Goal: Task Accomplishment & Management: Complete application form

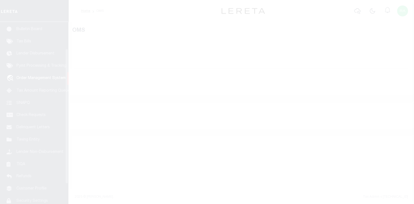
scroll to position [40, 0]
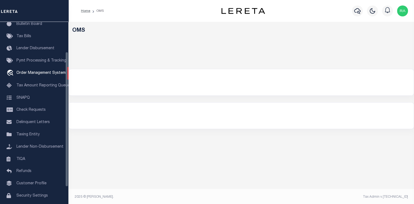
select select "200"
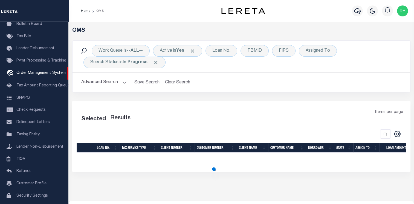
select select "200"
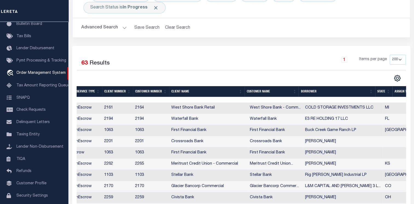
scroll to position [0, 0]
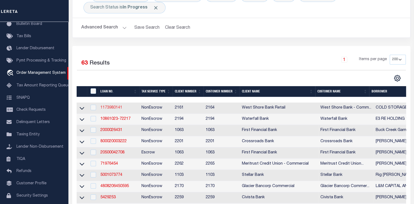
click at [116, 108] on link "1173980141" at bounding box center [111, 108] width 22 height 4
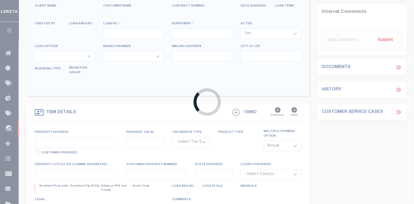
type input "1173980141"
type input "COLD STORAGE INVESTMENTS LLC"
select select
select select "NonEscrow"
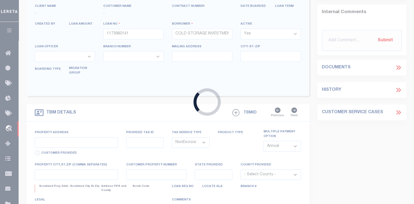
type input "[STREET_ADDRESS]"
type input "51-02-008-125-03"
type input "[GEOGRAPHIC_DATA]"
type input "MI"
select select
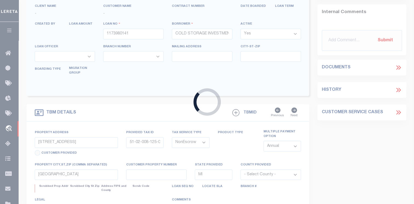
select select "4314"
select select
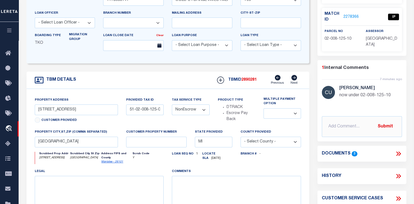
scroll to position [109, 0]
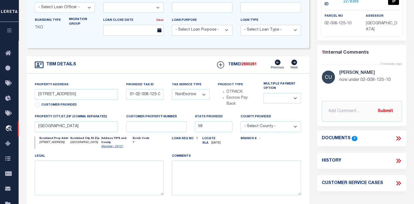
click at [294, 67] on link "Next" at bounding box center [293, 65] width 7 height 10
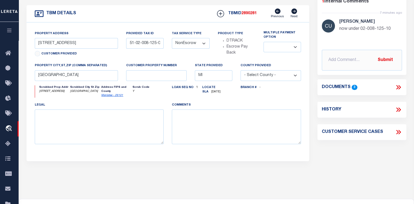
scroll to position [164, 0]
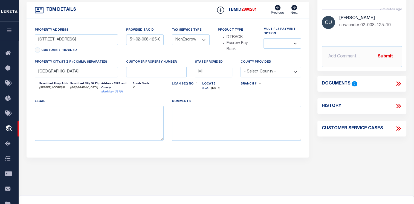
click at [379, 130] on h4 "Customer Service Cases" at bounding box center [351, 128] width 61 height 5
click at [398, 126] on icon at bounding box center [397, 128] width 7 height 7
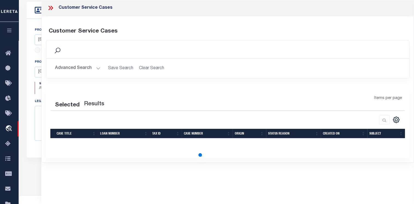
select select "50"
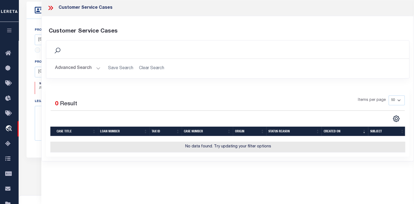
click at [49, 7] on icon at bounding box center [50, 7] width 7 height 7
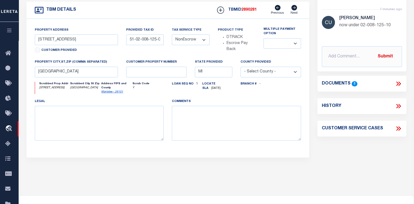
scroll to position [703, 0]
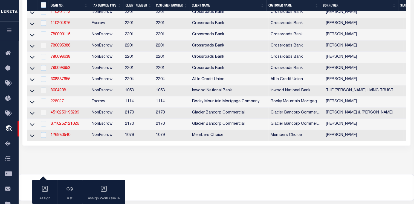
click at [58, 103] on link "228027" at bounding box center [57, 102] width 13 height 4
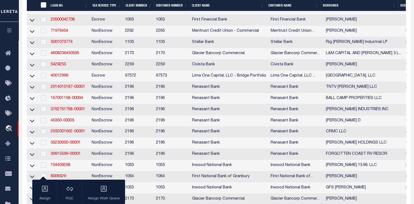
type input "228027"
type input "[PERSON_NAME]"
select select
type input "[DATE]"
select select "10"
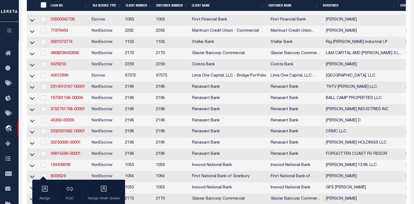
select select "Escrow"
type input "[STREET_ADDRESS]"
type input "T28709103603000"
select select
type input "[GEOGRAPHIC_DATA]"
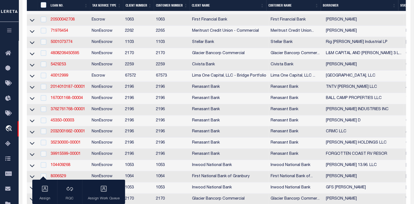
type input "[GEOGRAPHIC_DATA]"
type textarea "Lot 30 in Block 36 of TIERRA DEL ESTE UNIT 91 an addition in [GEOGRAPHIC_DATA] …"
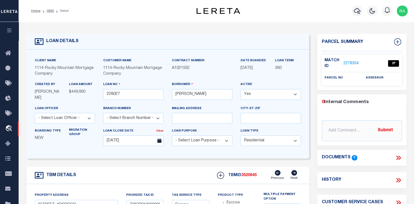
click at [347, 63] on link "2278354" at bounding box center [350, 64] width 15 height 6
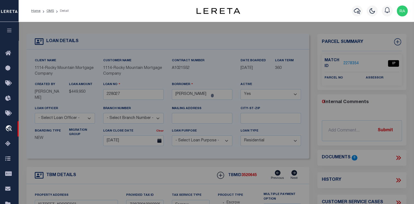
checkbox input "false"
select select "IP"
checkbox input "false"
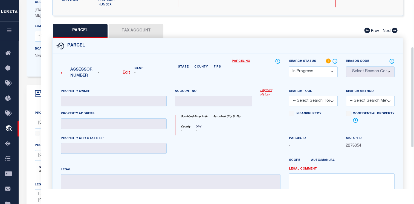
scroll to position [83, 0]
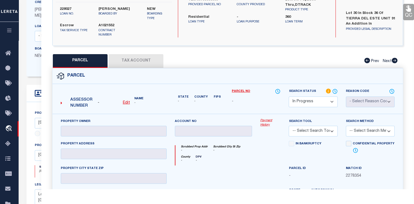
click at [61, 101] on icon at bounding box center [61, 103] width 1 height 5
click at [62, 101] on icon at bounding box center [61, 103] width 1 height 5
click at [61, 101] on icon at bounding box center [61, 103] width 1 height 5
click at [147, 58] on div "PARCEL Tax Account Prev Next" at bounding box center [227, 61] width 350 height 14
click at [142, 54] on div "PARCEL Tax Account Prev Next" at bounding box center [227, 61] width 350 height 14
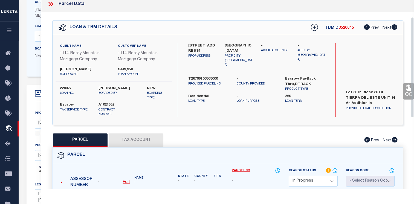
scroll to position [0, 0]
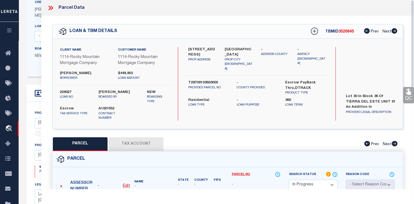
click at [48, 7] on icon at bounding box center [50, 7] width 7 height 7
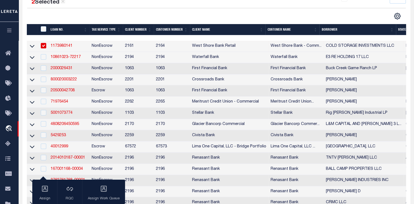
scroll to position [136, 0]
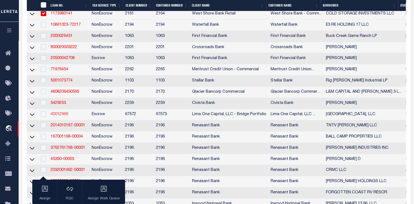
click at [60, 116] on link "40012999" at bounding box center [59, 114] width 17 height 4
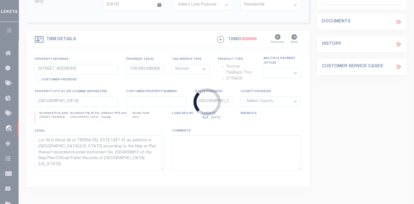
type input "40012999"
type input "[GEOGRAPHIC_DATA], LLC"
select select
type input "[STREET_ADDRESS][PERSON_NAME]"
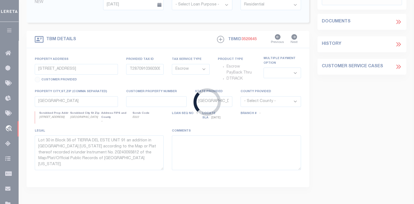
type input "[GEOGRAPHIC_DATA] OR 97229"
select select
type input "[STREET_ADDRESS]"
type input "R2133039"
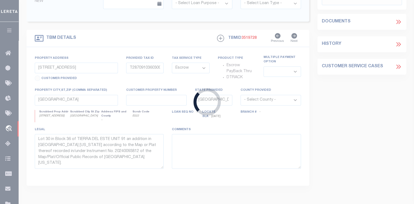
type input "[GEOGRAPHIC_DATA] OR 97124"
type input "40012999-1"
type input "OR"
select select
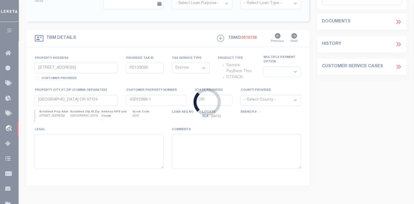
select select "164235"
select select "26297"
select select "1"
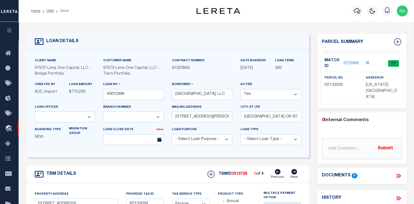
click at [349, 62] on link "2275996" at bounding box center [350, 64] width 15 height 6
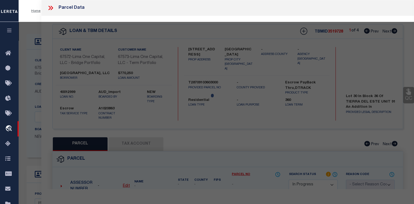
select select "AS"
checkbox input "false"
select select "CP"
type input "SAGEQUATAMA GARDENS LLC"
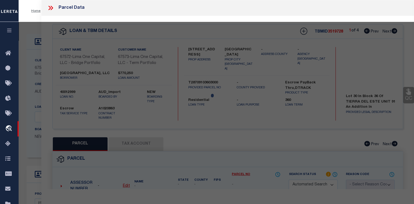
select select "ATL"
select select "ADD"
type input "[STREET_ADDRESS]"
checkbox input "false"
type input "[GEOGRAPHIC_DATA], [GEOGRAPHIC_DATA] 97124"
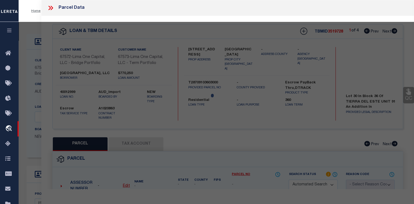
type textarea "QUATAMA GARDENS, LOT 10, ACRES 0.03"
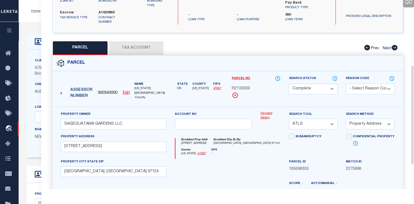
scroll to position [86, 0]
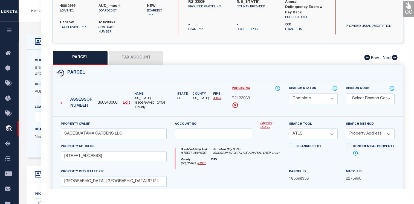
click at [61, 102] on icon at bounding box center [61, 103] width 1 height 3
drag, startPoint x: 312, startPoint y: 171, endPoint x: 293, endPoint y: 171, distance: 18.3
click at [288, 172] on div "Parcel ID 185698353" at bounding box center [312, 180] width 57 height 22
copy span "185698353"
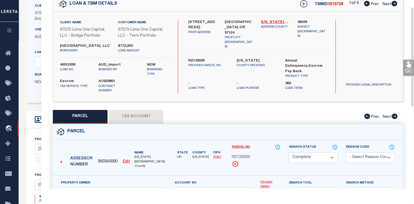
scroll to position [4, 0]
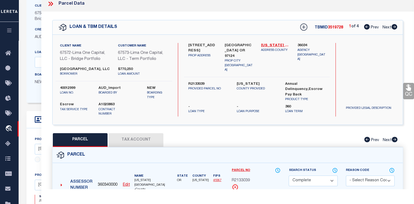
click at [363, 176] on select "- Select Reason Code - 099 - Other (Provide additional detail) ACT - Agency Cha…" at bounding box center [370, 181] width 49 height 11
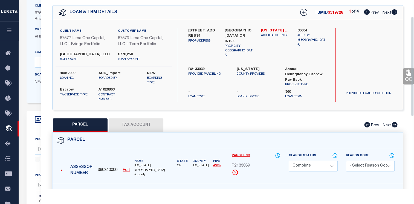
scroll to position [31, 0]
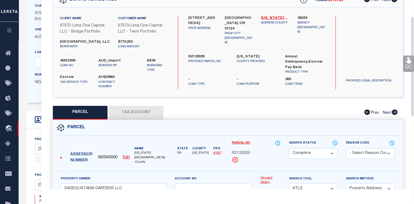
click at [318, 148] on select "Automated Search Bad Parcel Complete Duplicate Parcel High Dollar Reporting In …" at bounding box center [312, 153] width 49 height 11
click at [385, 148] on select "- Select Reason Code - 099 - Other (Provide additional detail) ACT - Agency Cha…" at bounding box center [370, 153] width 49 height 11
